Goal: Task Accomplishment & Management: Complete application form

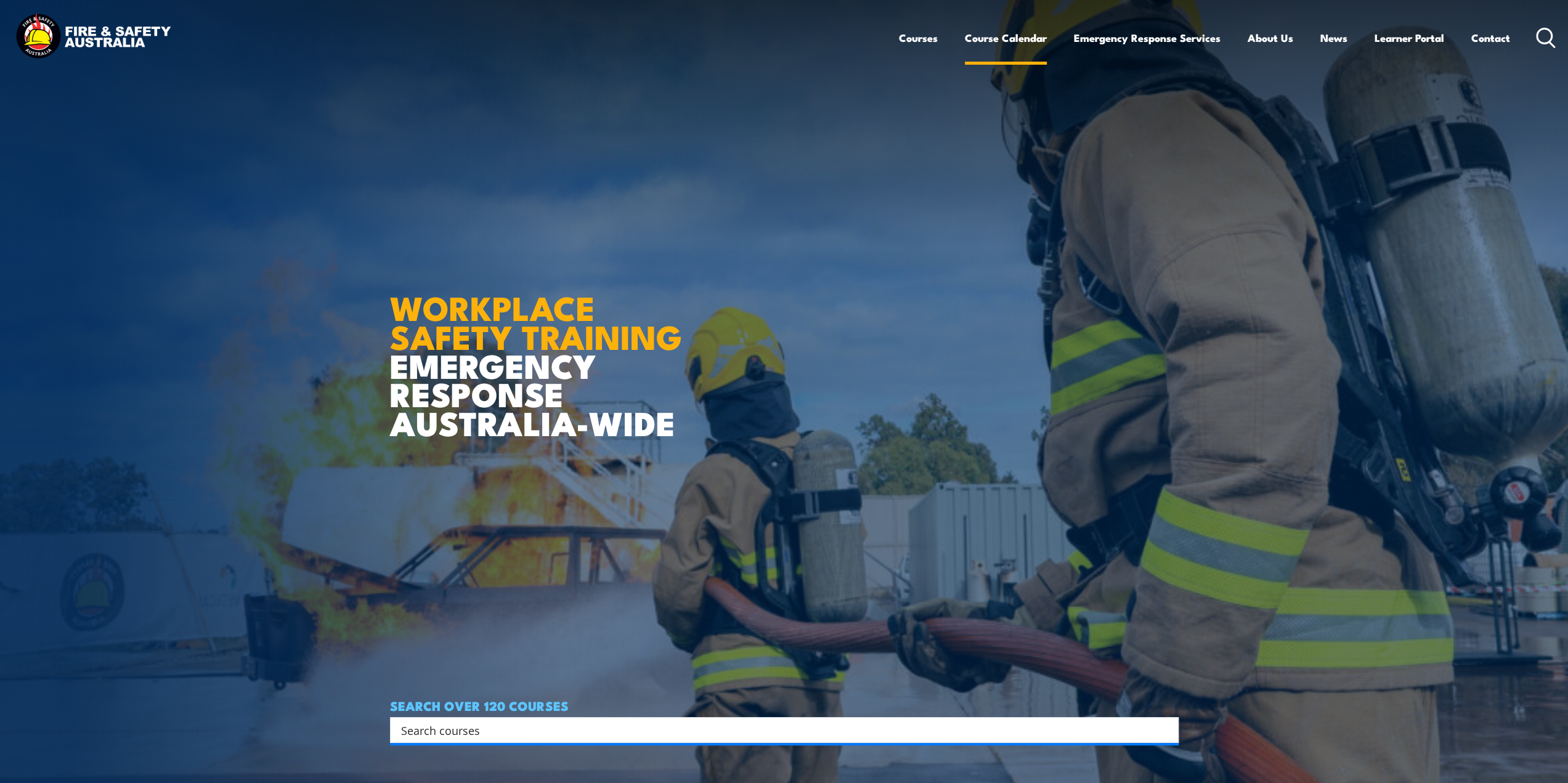
click at [1017, 42] on link "Course Calendar" at bounding box center [1006, 38] width 82 height 33
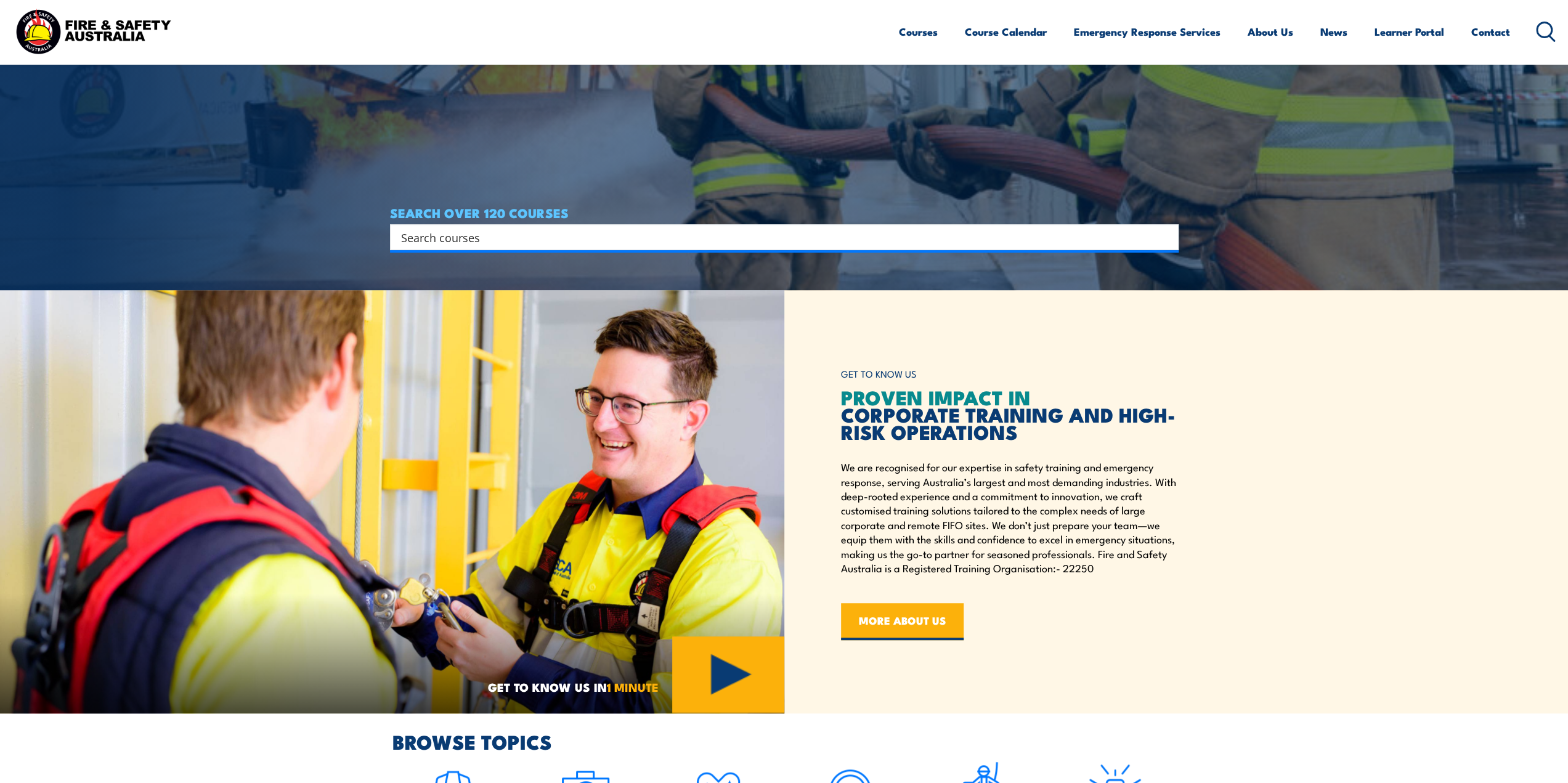
scroll to position [555, 0]
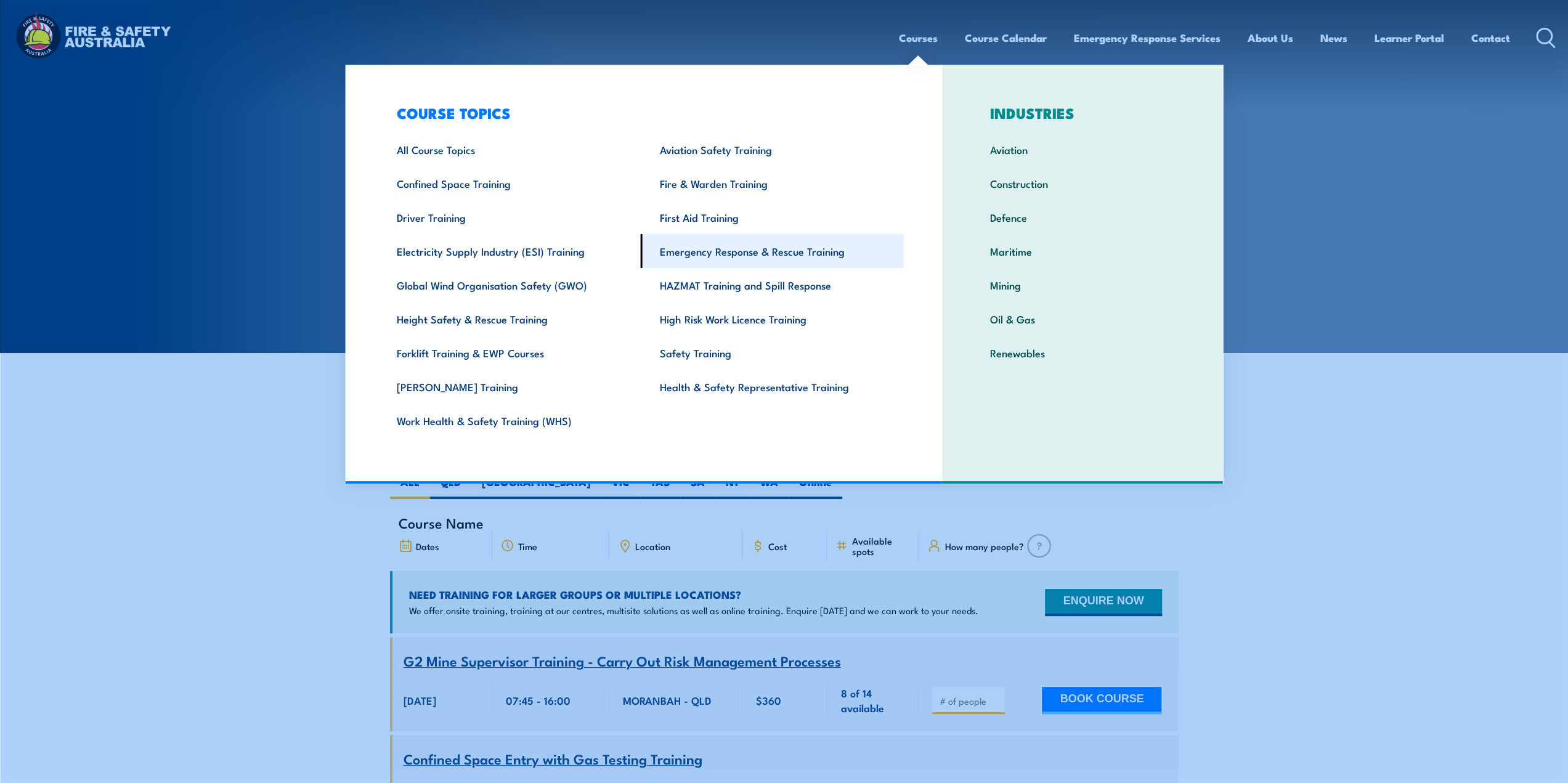
click at [812, 260] on link "Emergency Response & Rescue Training" at bounding box center [772, 251] width 263 height 34
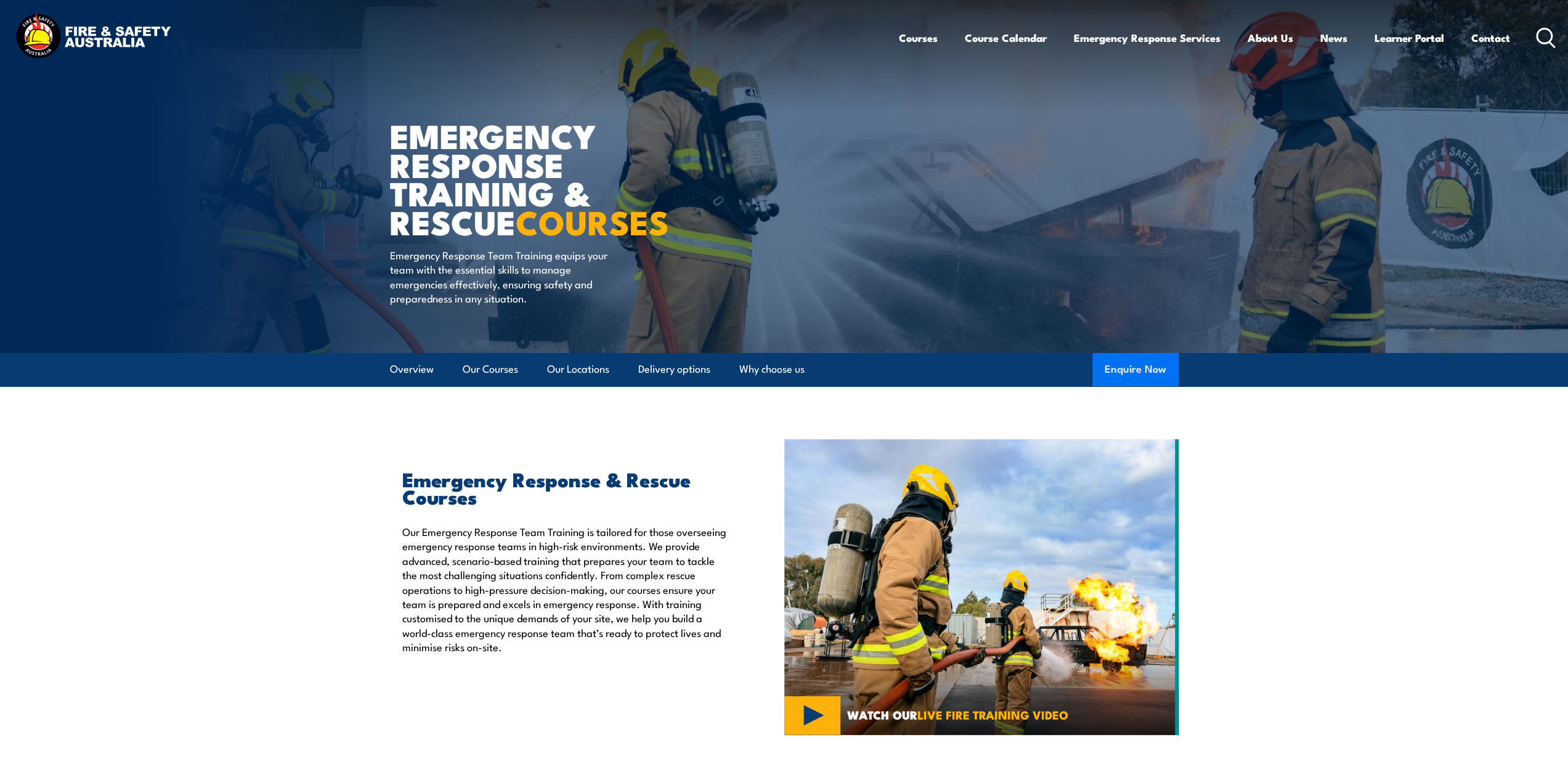
click at [1135, 366] on button "Enquire Now" at bounding box center [1135, 369] width 86 height 33
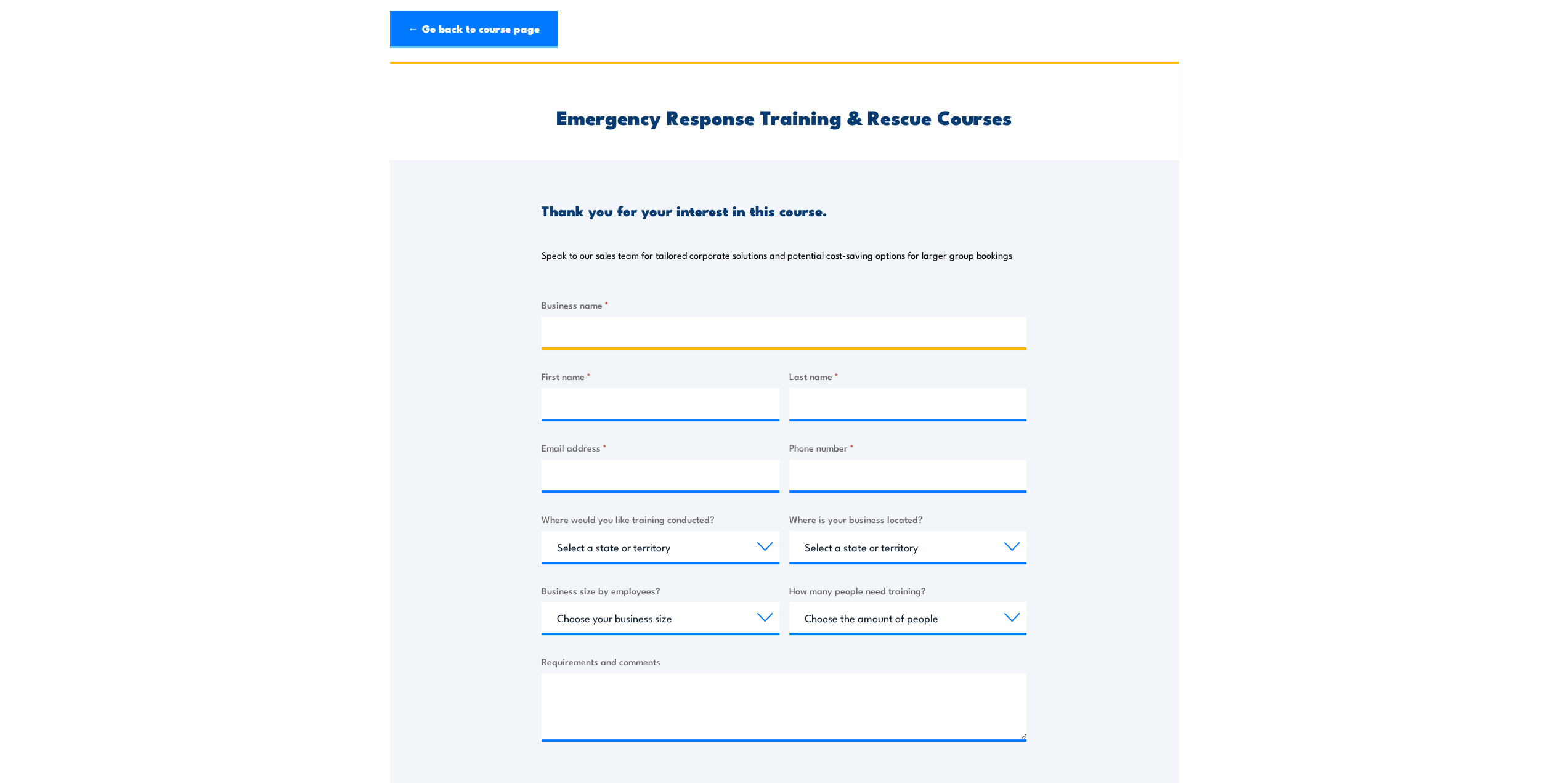
click at [596, 345] on input "Business name *" at bounding box center [784, 332] width 485 height 31
type input "APS Indudtrial"
type input "Andrew"
type input "Evans"
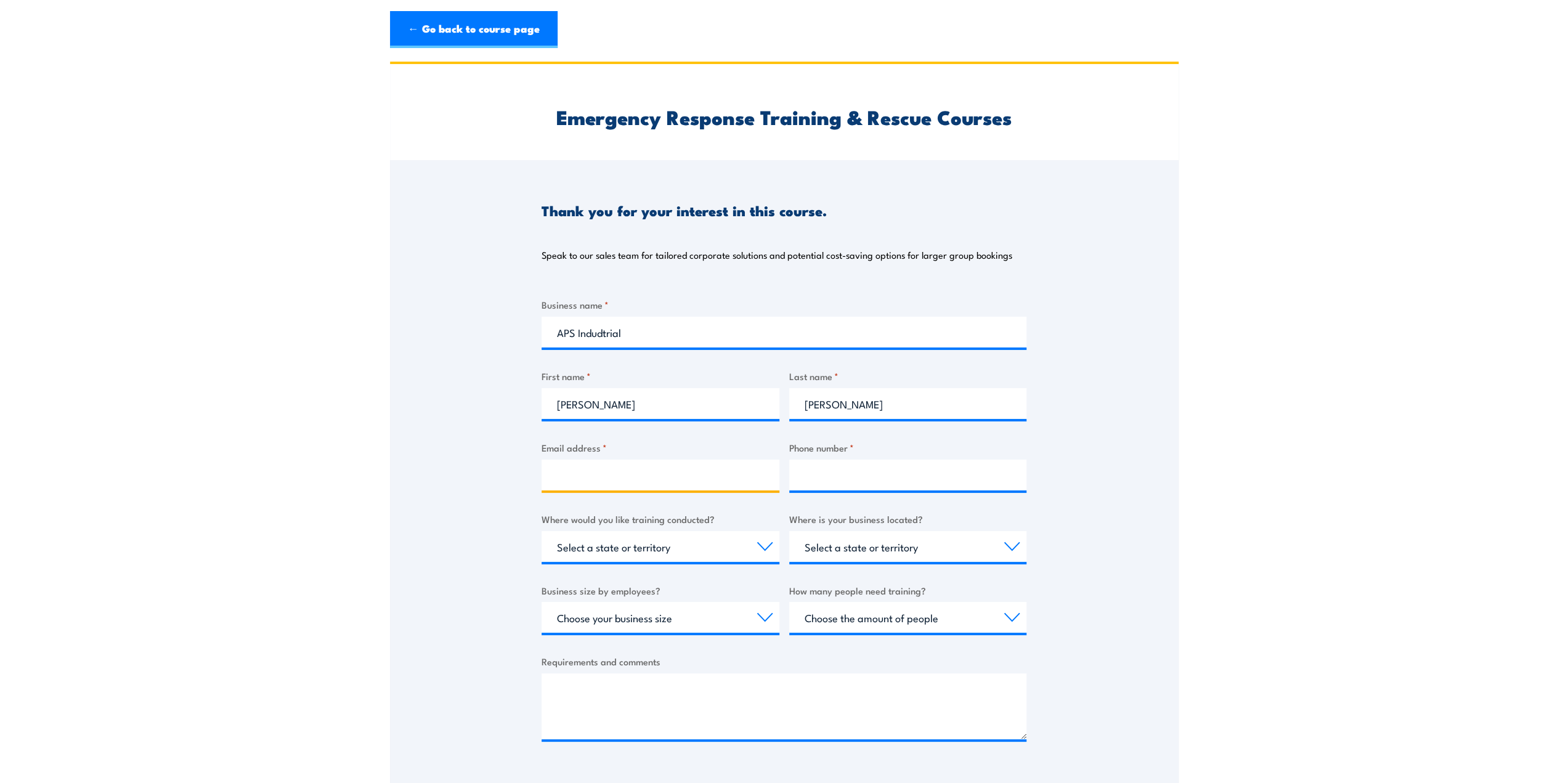
type input "andrew.evans@apsindustrial.com.au"
type input "0459937132"
select select "SA"
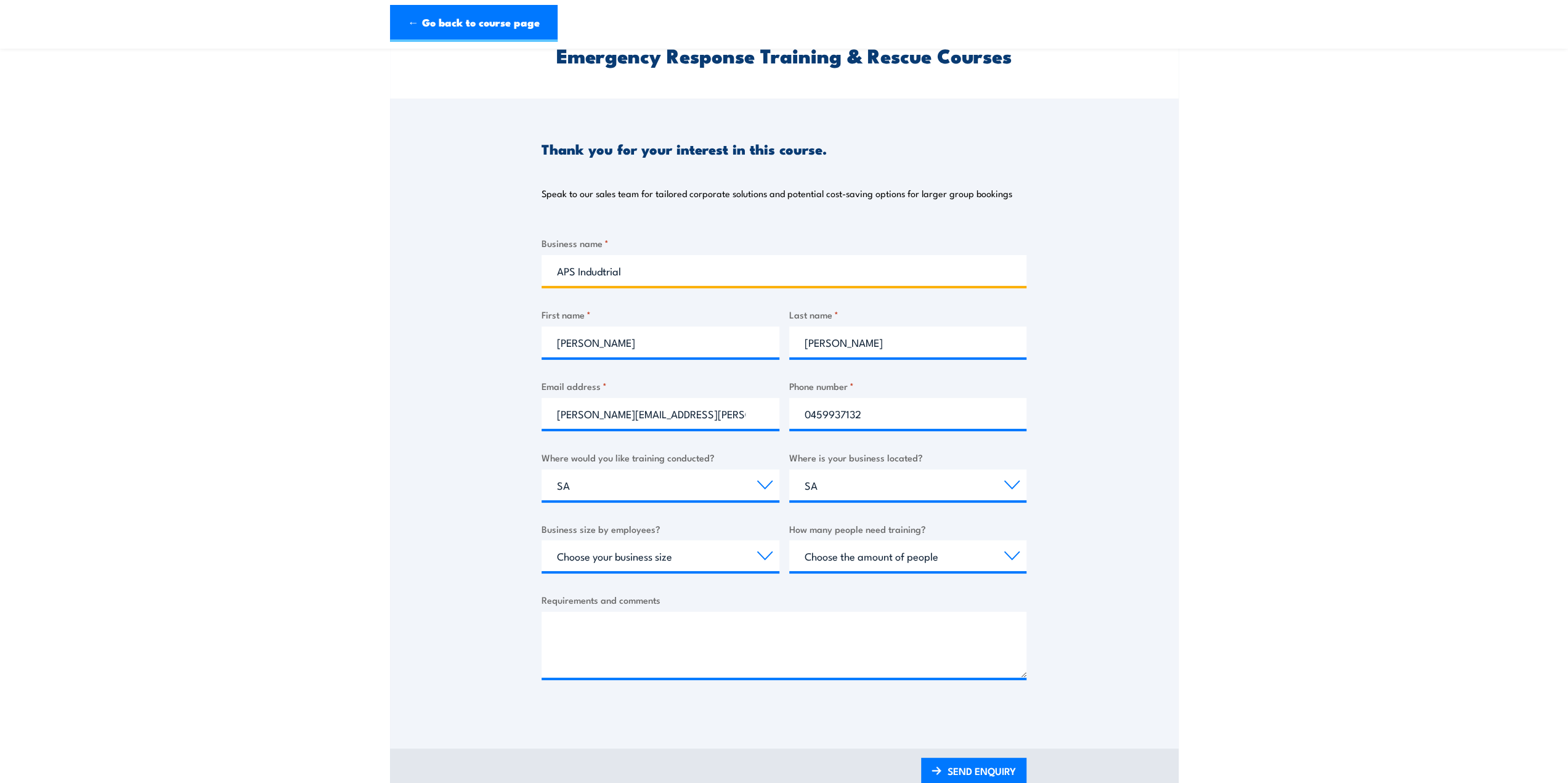
scroll to position [123, 0]
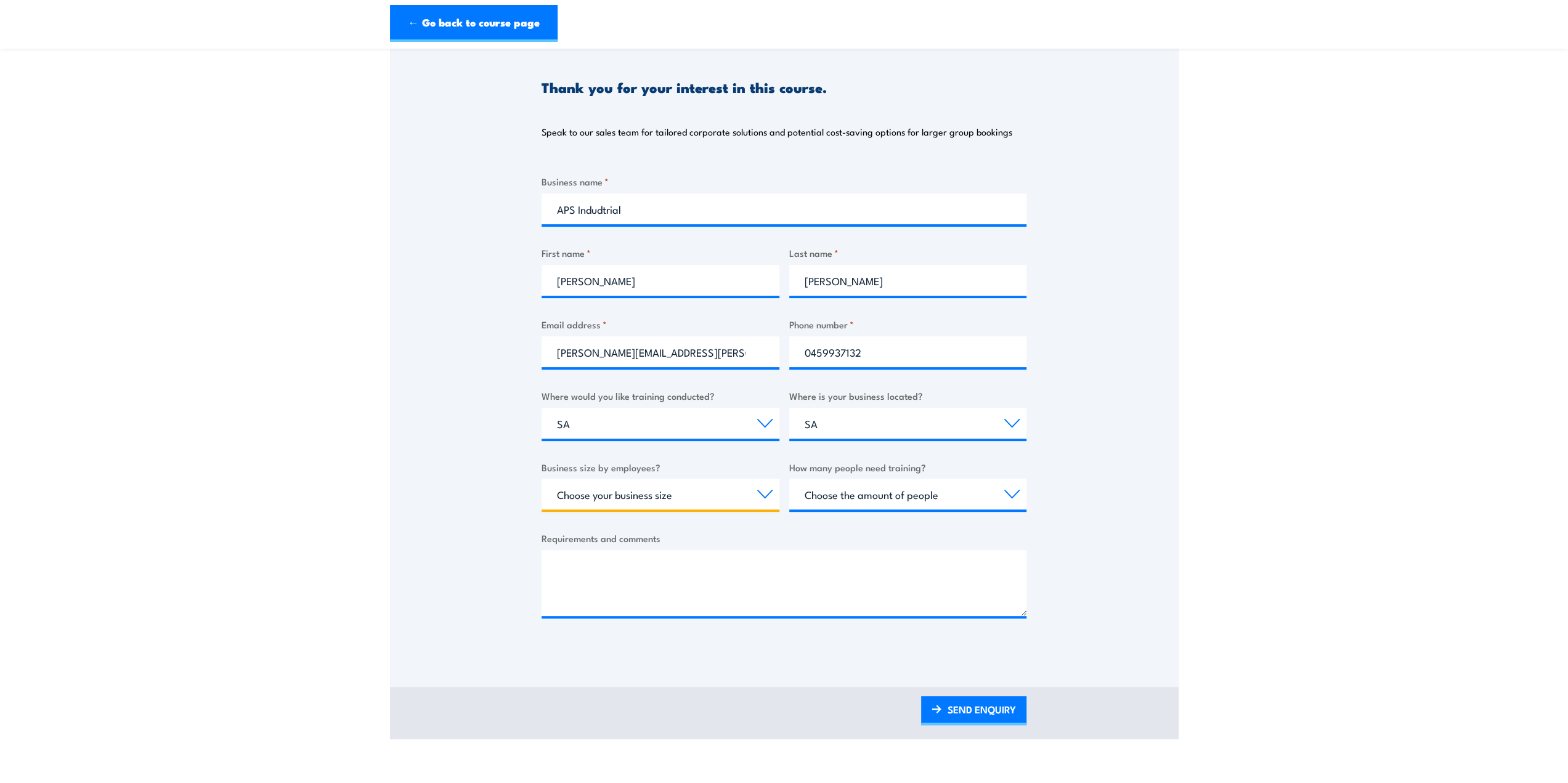
click at [762, 495] on select "Choose your business size 1 to 19 20 to 199 200+" at bounding box center [660, 494] width 238 height 31
select select "20 to 199"
click at [542, 479] on select "Choose your business size 1 to 19 20 to 199 200+" at bounding box center [660, 494] width 238 height 31
click at [1011, 497] on select "Choose the amount of people 1 to 4 5 to 19 20+" at bounding box center [908, 494] width 238 height 31
select select "5 to 19"
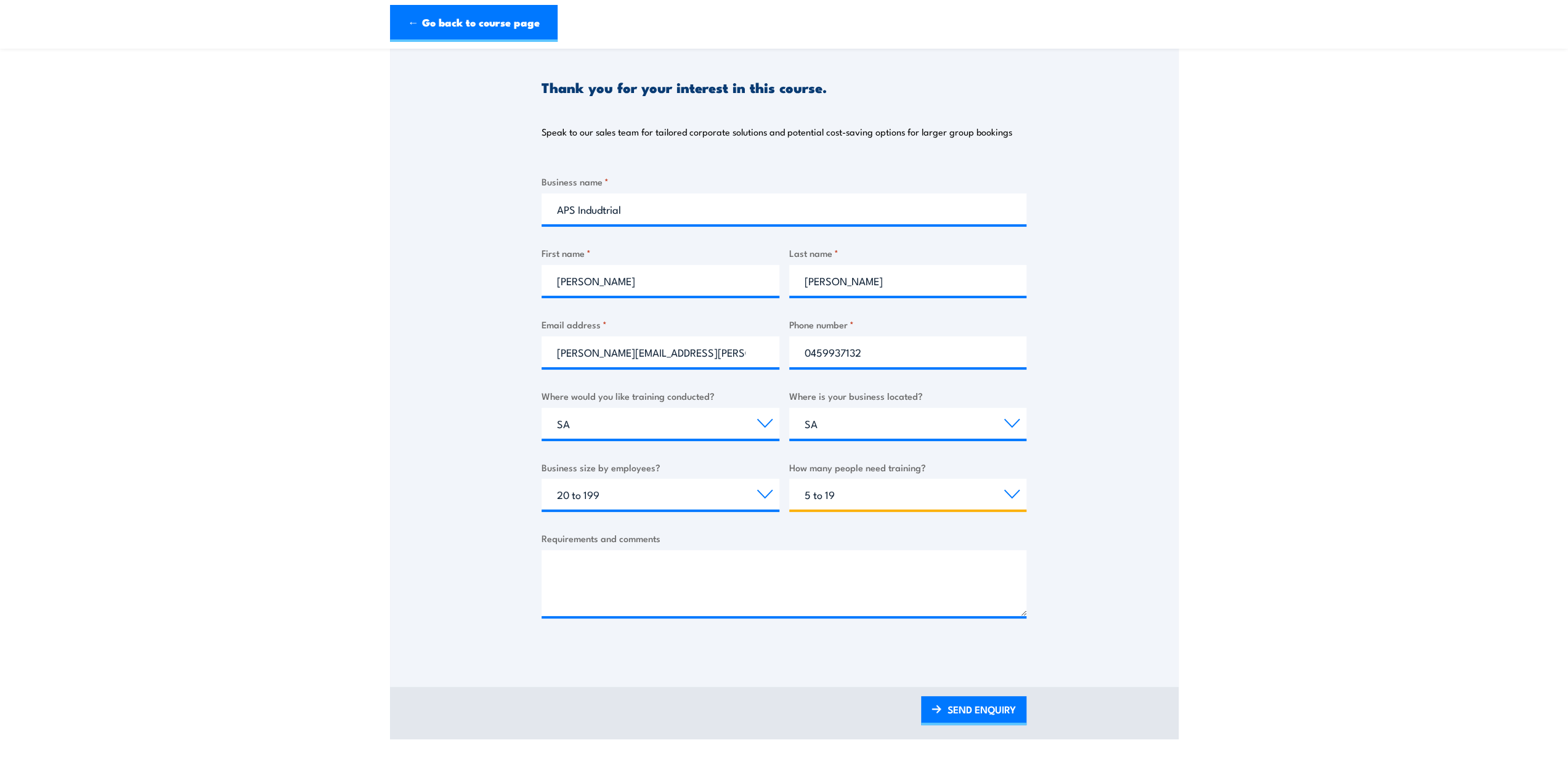
click at [789, 479] on select "Choose the amount of people 1 to 4 5 to 19 20+" at bounding box center [908, 494] width 238 height 31
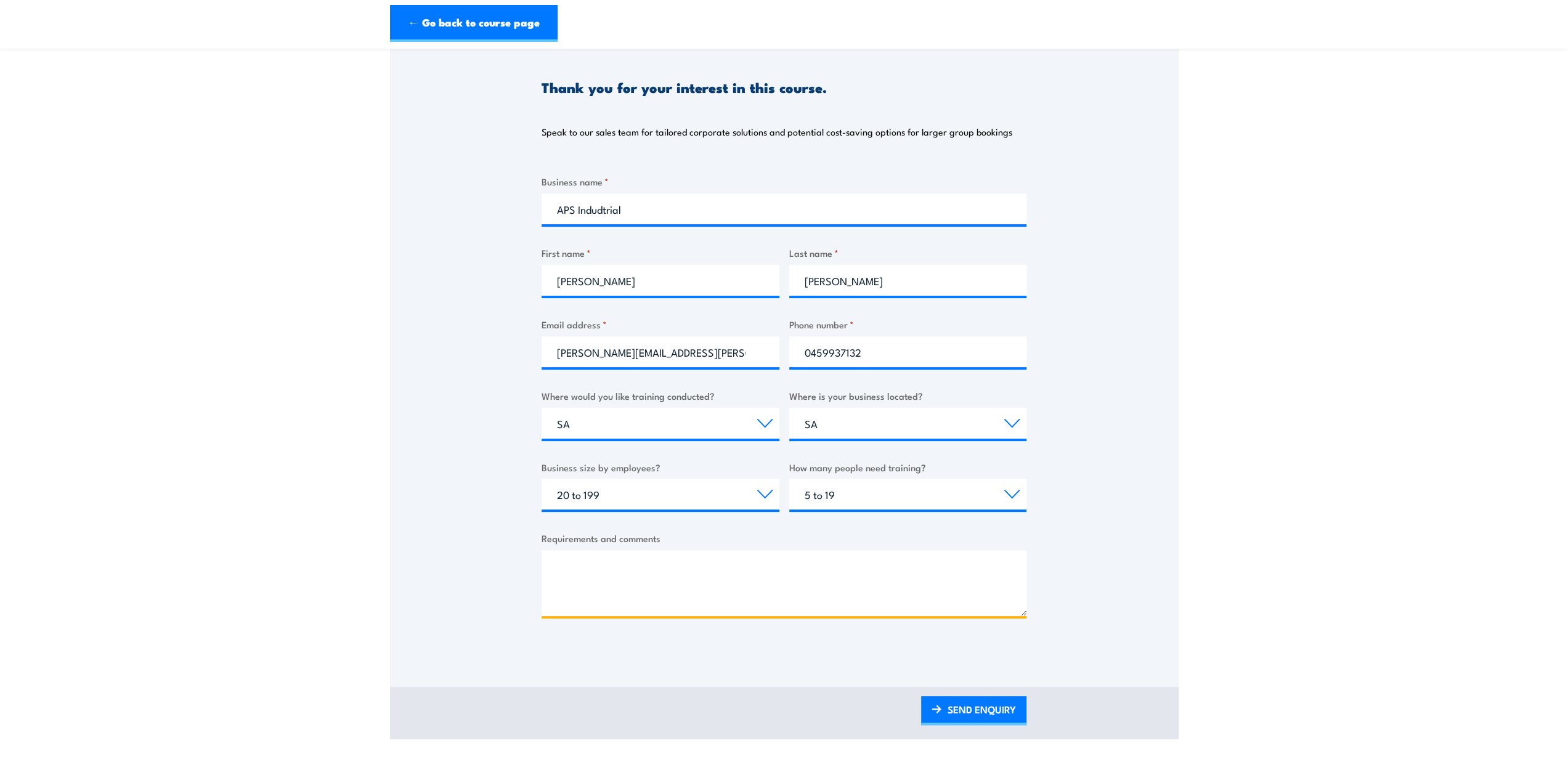
click at [740, 563] on textarea "Requirements and comments" at bounding box center [784, 583] width 485 height 66
type textarea "Hi, we are looking at spill kit training, what can you offer? What availability…"
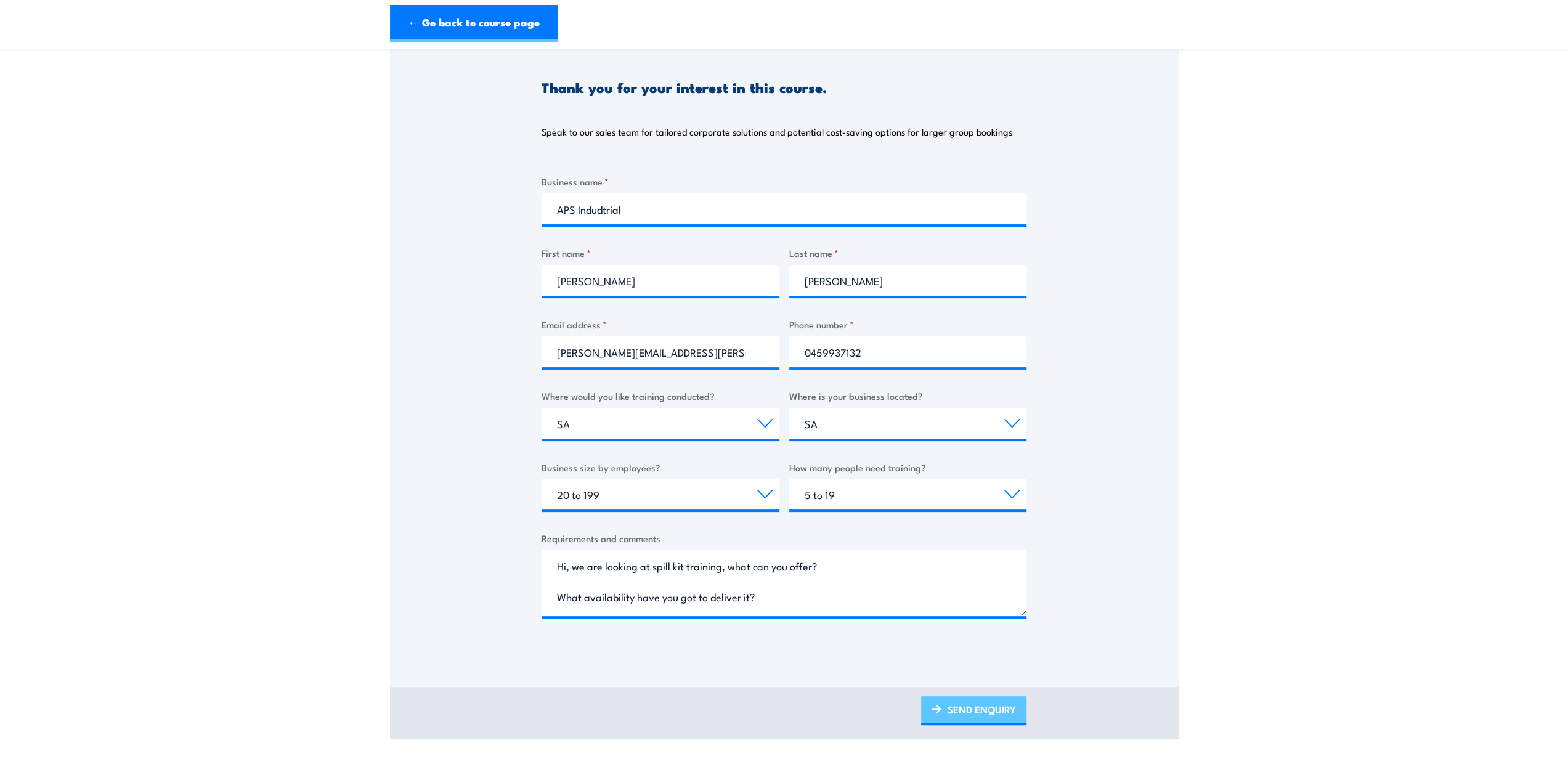
click at [982, 709] on link "SEND ENQUIRY" at bounding box center [974, 711] width 106 height 29
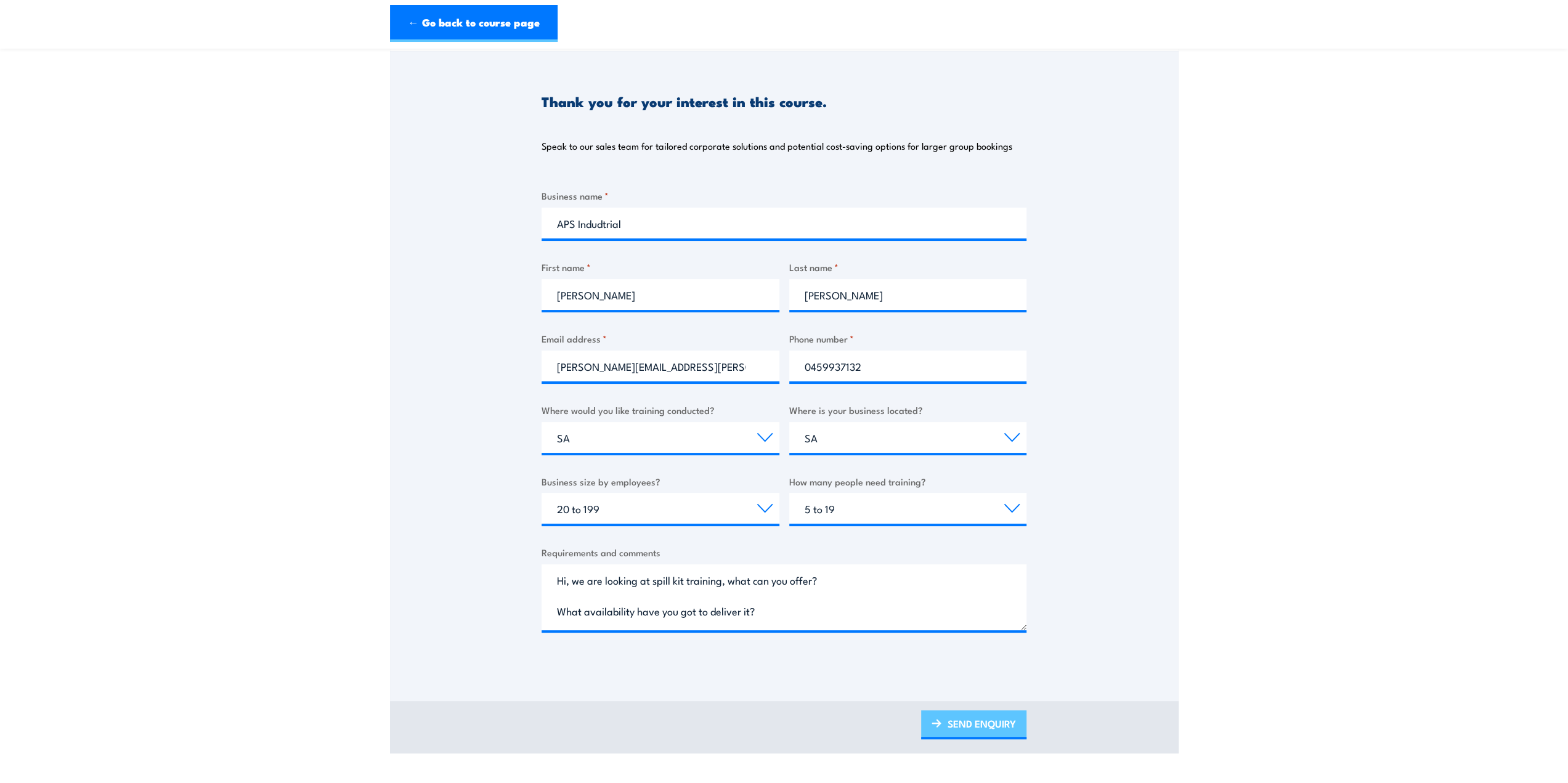
scroll to position [0, 0]
